Goal: Task Accomplishment & Management: Use online tool/utility

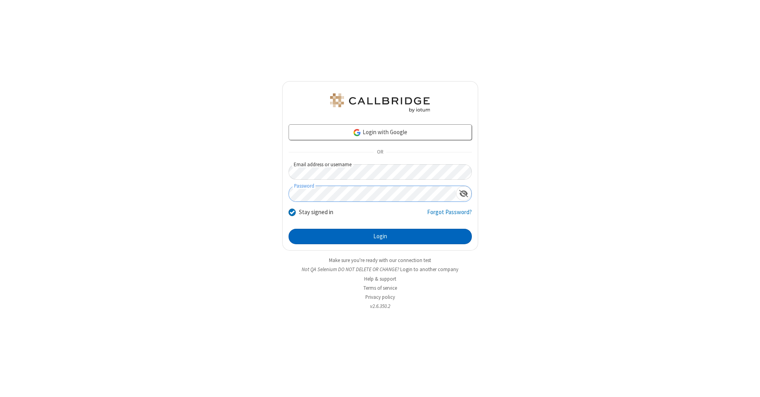
click at [380, 237] on button "Login" at bounding box center [379, 237] width 183 height 16
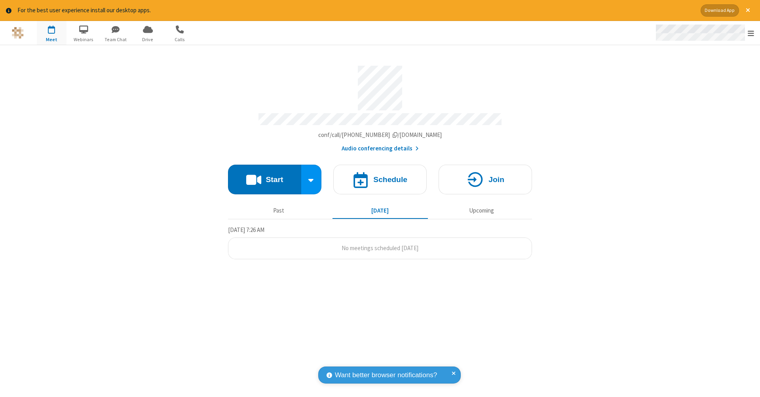
click at [751, 33] on span "Open menu" at bounding box center [751, 33] width 6 height 8
click at [51, 32] on span "button" at bounding box center [52, 29] width 30 height 13
click at [380, 176] on h4 "Schedule" at bounding box center [390, 180] width 34 height 8
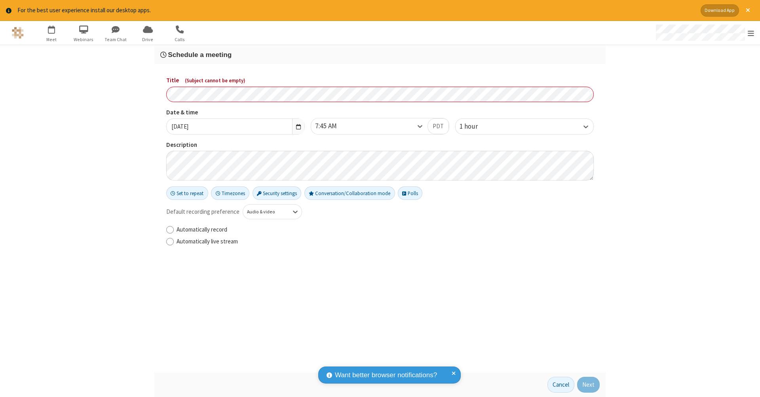
click at [380, 54] on h3 "Schedule a meeting" at bounding box center [379, 55] width 439 height 8
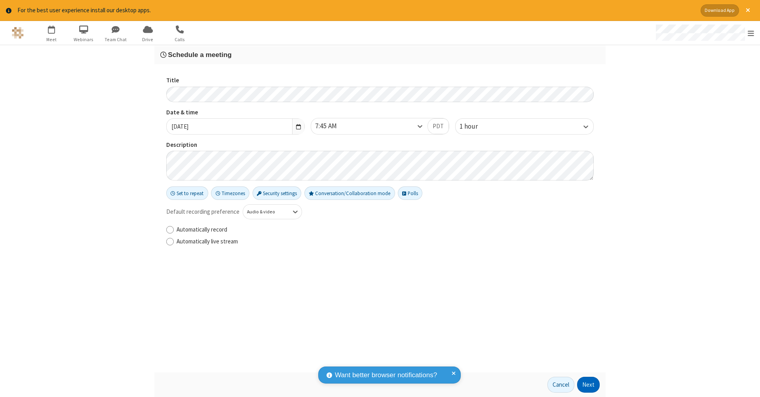
click at [588, 385] on button "Next" at bounding box center [588, 385] width 23 height 16
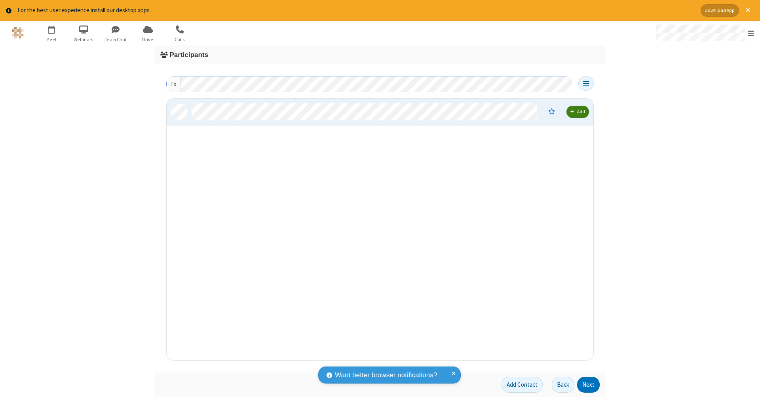
click at [588, 385] on button "Next" at bounding box center [588, 385] width 23 height 16
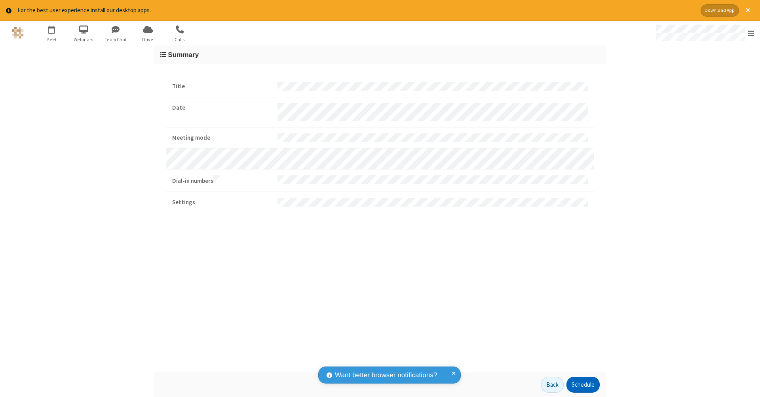
click at [582, 385] on button "Schedule" at bounding box center [582, 385] width 33 height 16
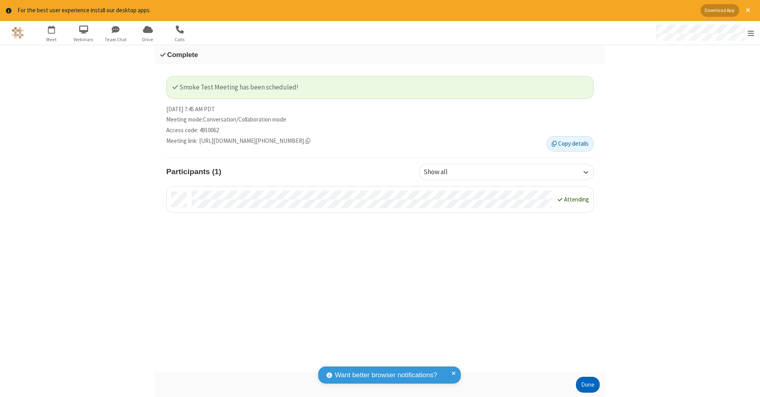
click at [588, 385] on button "Done" at bounding box center [588, 385] width 24 height 16
